Goal: Transaction & Acquisition: Purchase product/service

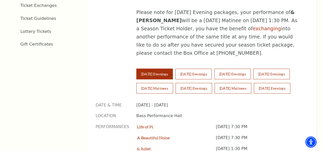
scroll to position [306, 0]
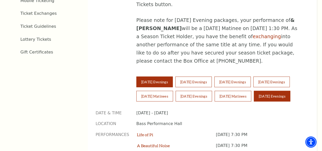
click at [254, 96] on button "Sunday Evenings" at bounding box center [272, 96] width 36 height 11
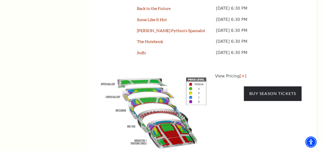
scroll to position [484, 0]
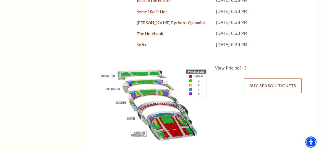
click at [246, 88] on link "Buy Season Tickets" at bounding box center [273, 86] width 58 height 14
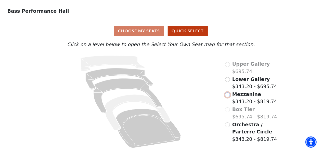
click at [228, 97] on input "Mezzanine$343.20 - $819.74\a" at bounding box center [227, 95] width 5 height 5
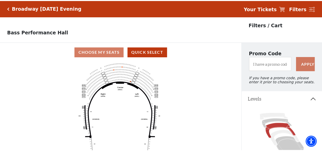
scroll to position [23, 0]
